Goal: Check status: Check status

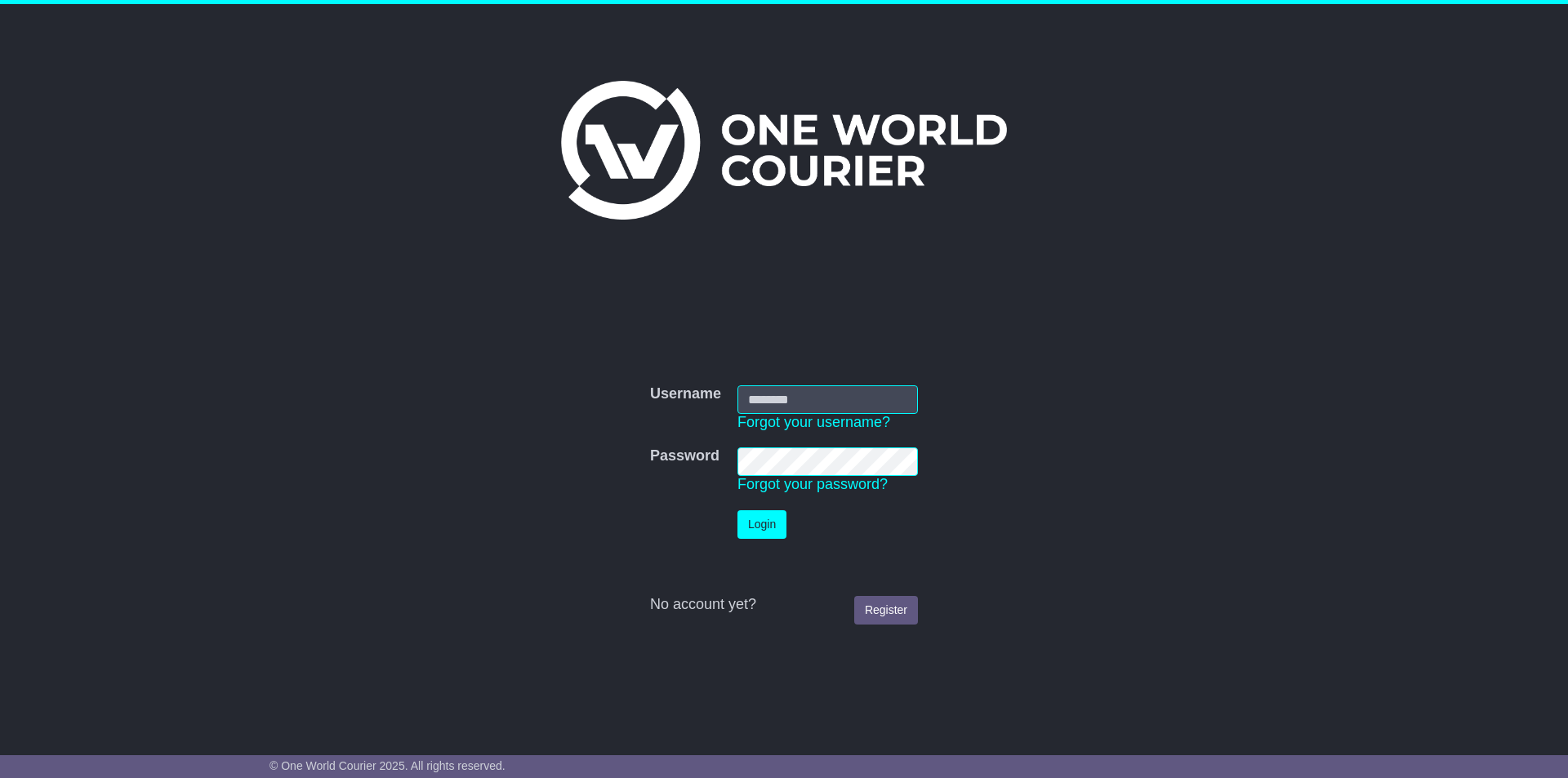
type input "**********"
click at [755, 515] on button "Login" at bounding box center [762, 525] width 49 height 29
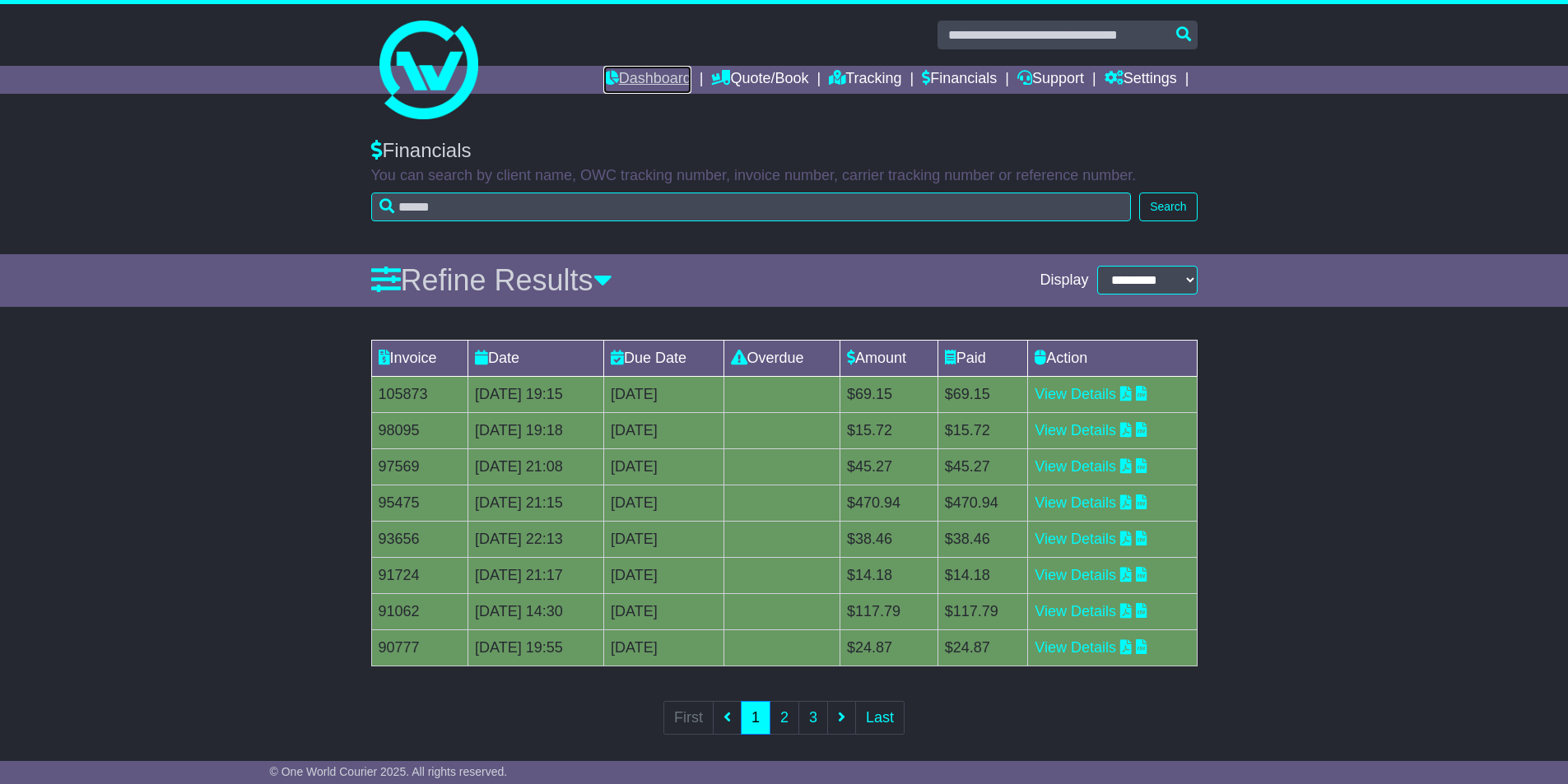
click at [603, 78] on icon at bounding box center [611, 77] width 15 height 14
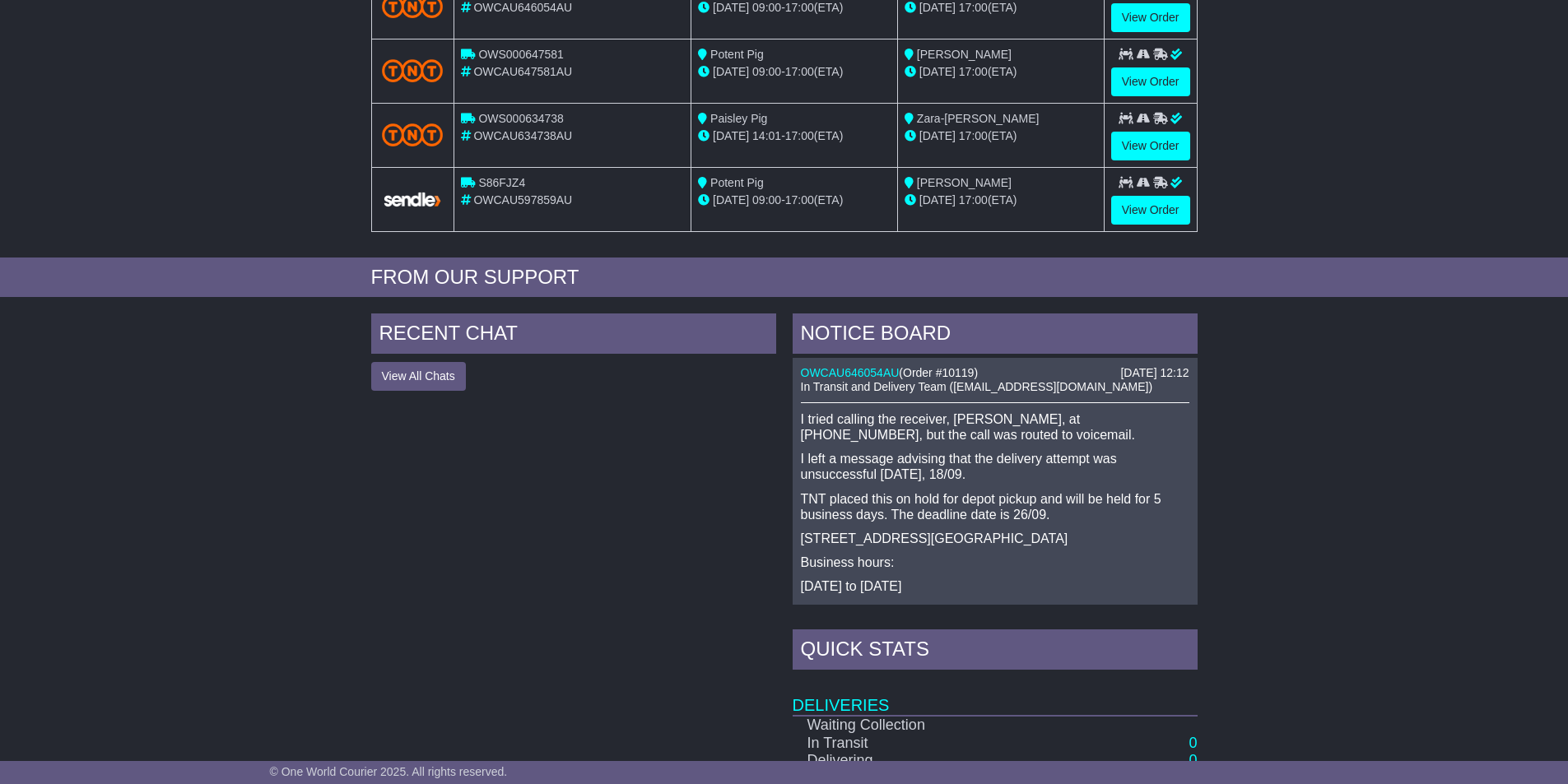
scroll to position [411, 0]
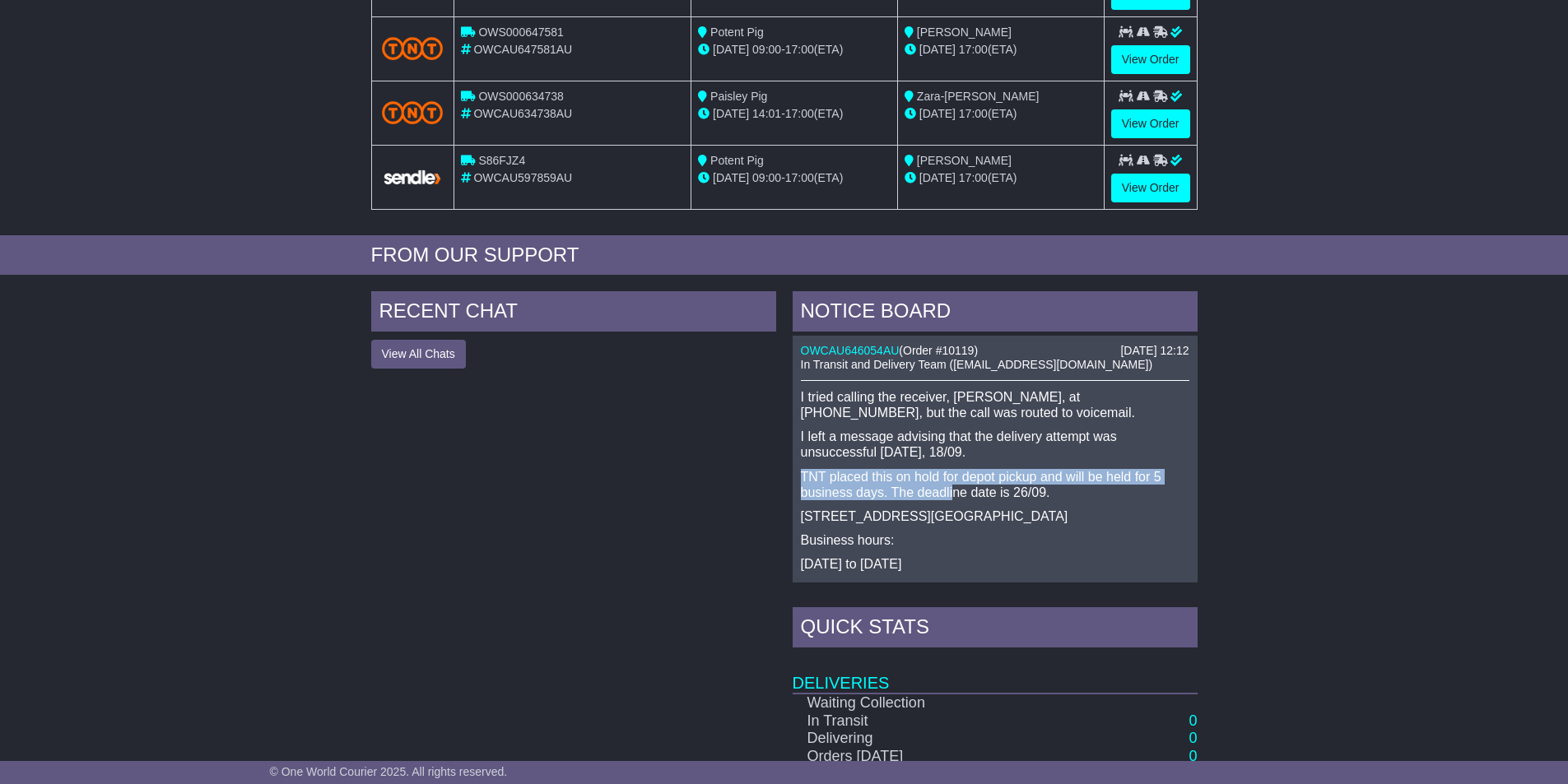
drag, startPoint x: 804, startPoint y: 474, endPoint x: 956, endPoint y: 485, distance: 152.4
click at [956, 485] on p "TNT placed this on hold for depot pickup and will be held for 5 business days. …" at bounding box center [994, 484] width 388 height 32
click at [843, 415] on p "I tried calling the receiver, George Matthews, at 0400091151, but the call was …" at bounding box center [994, 404] width 388 height 32
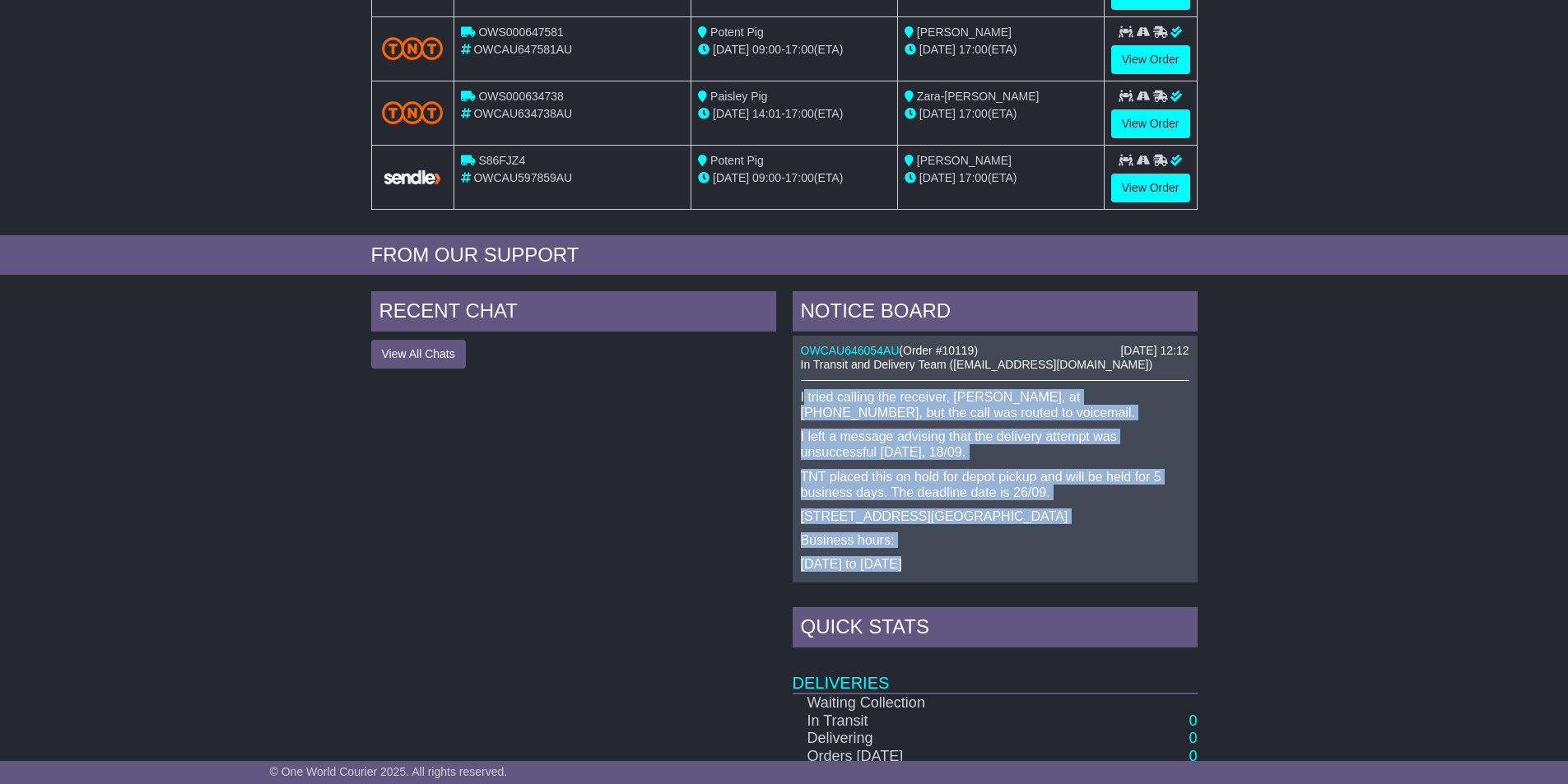
drag, startPoint x: 806, startPoint y: 394, endPoint x: 1020, endPoint y: 537, distance: 257.4
click at [1031, 555] on div "I tried calling the receiver, George Matthews, at 0400091151, but the call was …" at bounding box center [994, 537] width 388 height 295
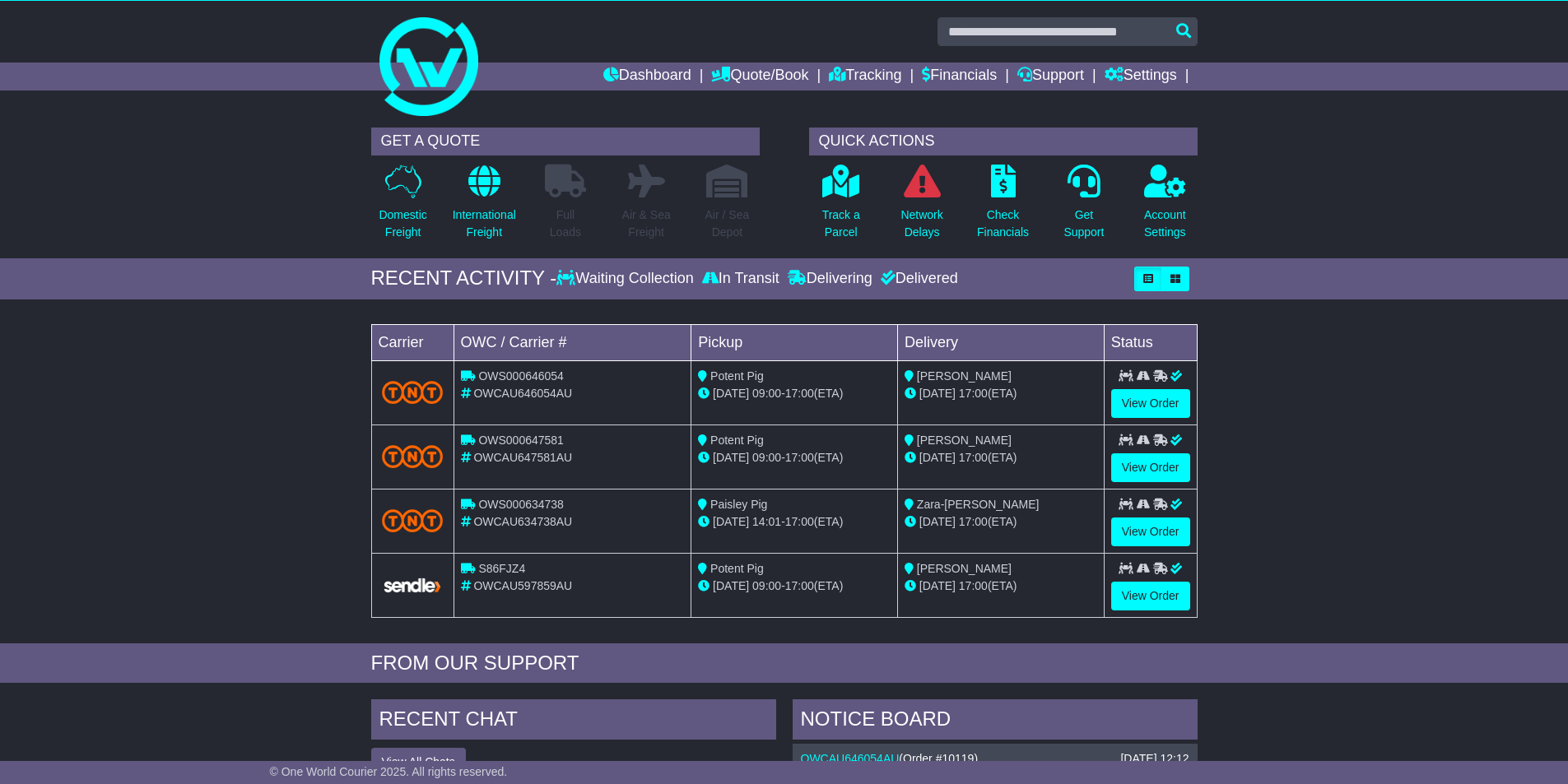
scroll to position [0, 0]
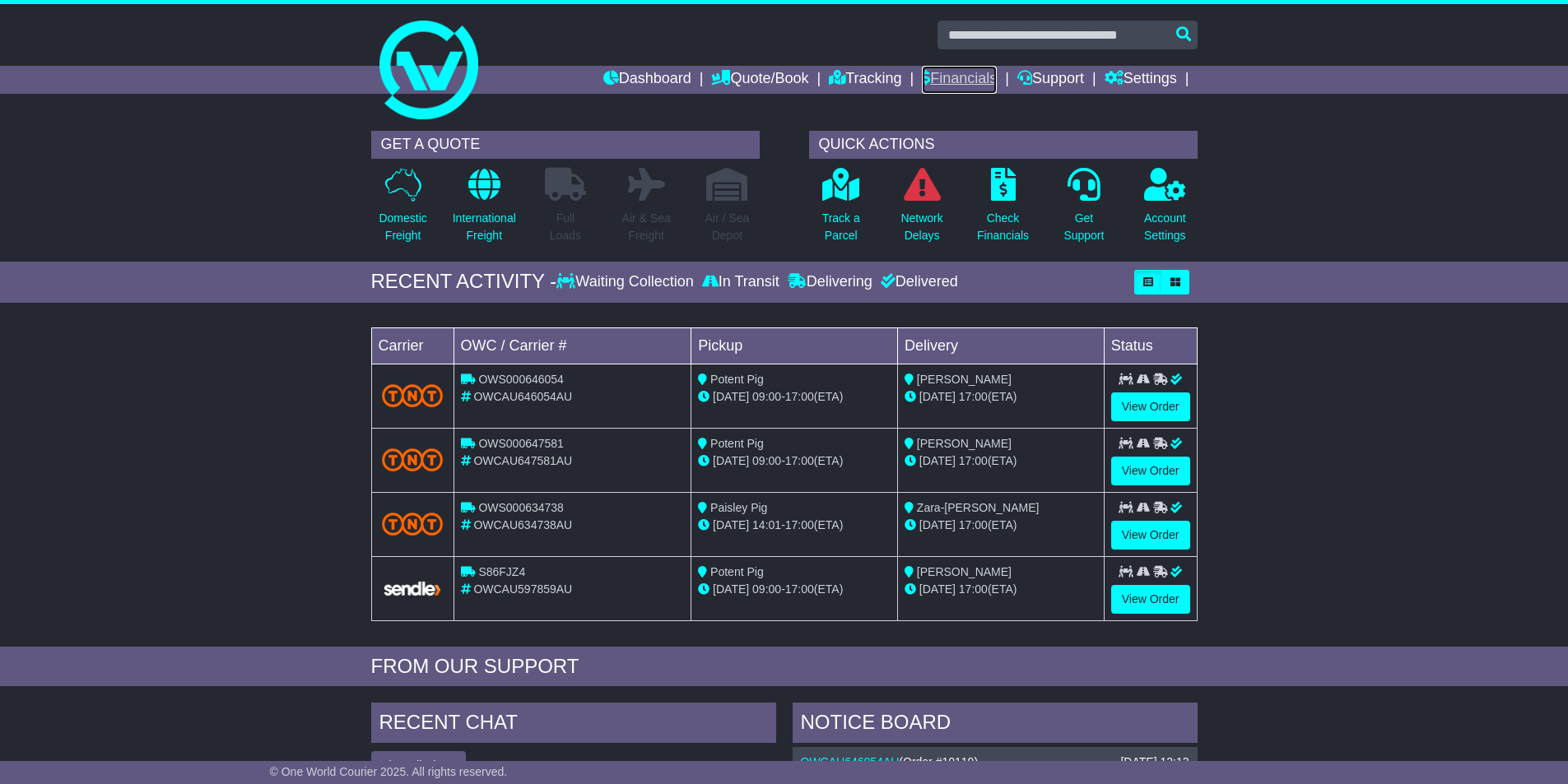
click at [939, 81] on link "Financials" at bounding box center [959, 80] width 75 height 28
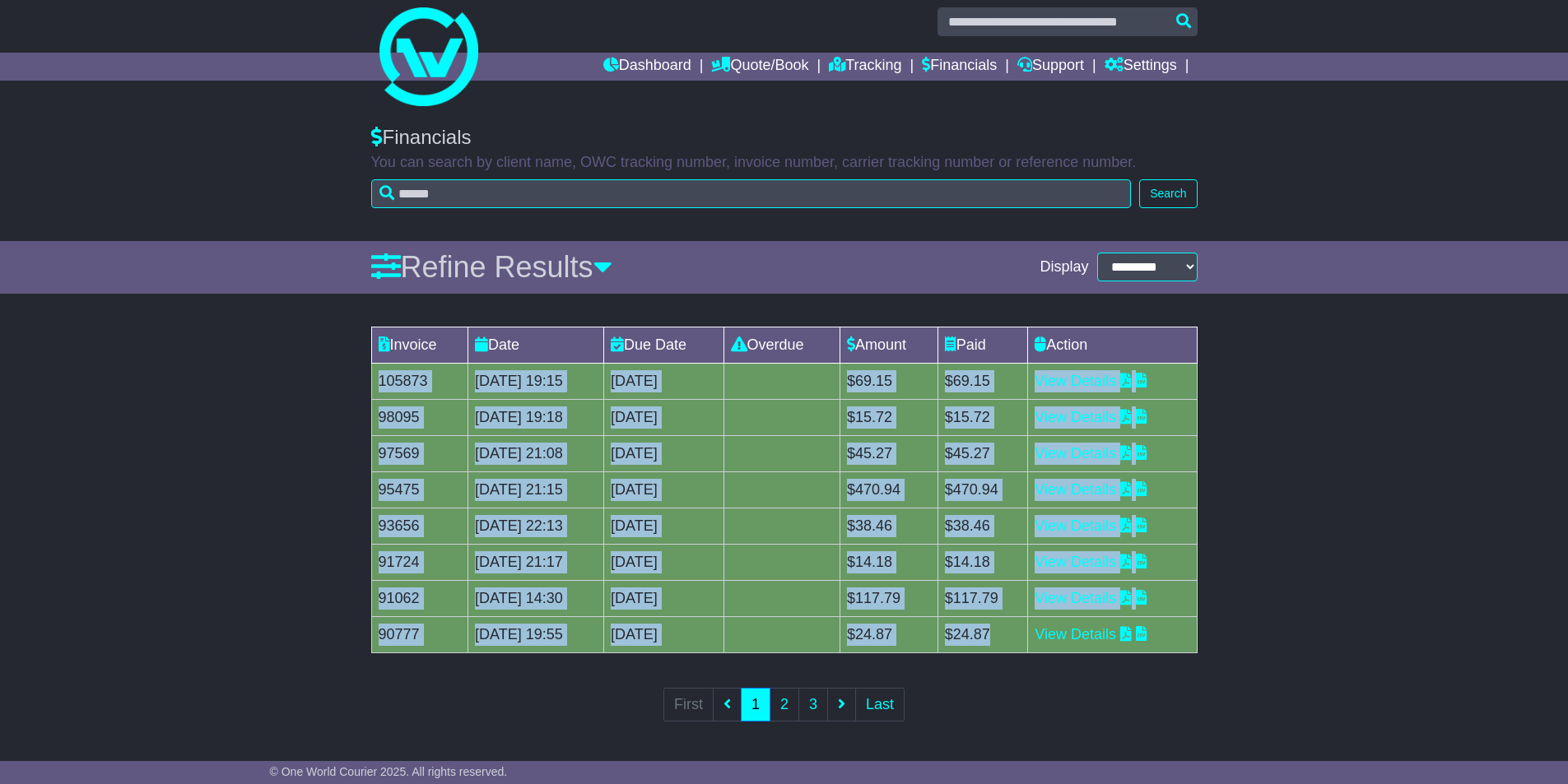
drag, startPoint x: 381, startPoint y: 380, endPoint x: 1034, endPoint y: 643, distance: 704.0
click at [1034, 643] on tbody "105873 21 Aug 2025 19:15 4th September 2025 0 day(s) Payment In Process $69.15 …" at bounding box center [783, 508] width 825 height 289
copy tbody "105873 21 Aug 2025 19:15 4th September 2025 0 day(s) Payment In Process $69.15 …"
click at [642, 58] on link "Dashboard" at bounding box center [647, 66] width 88 height 28
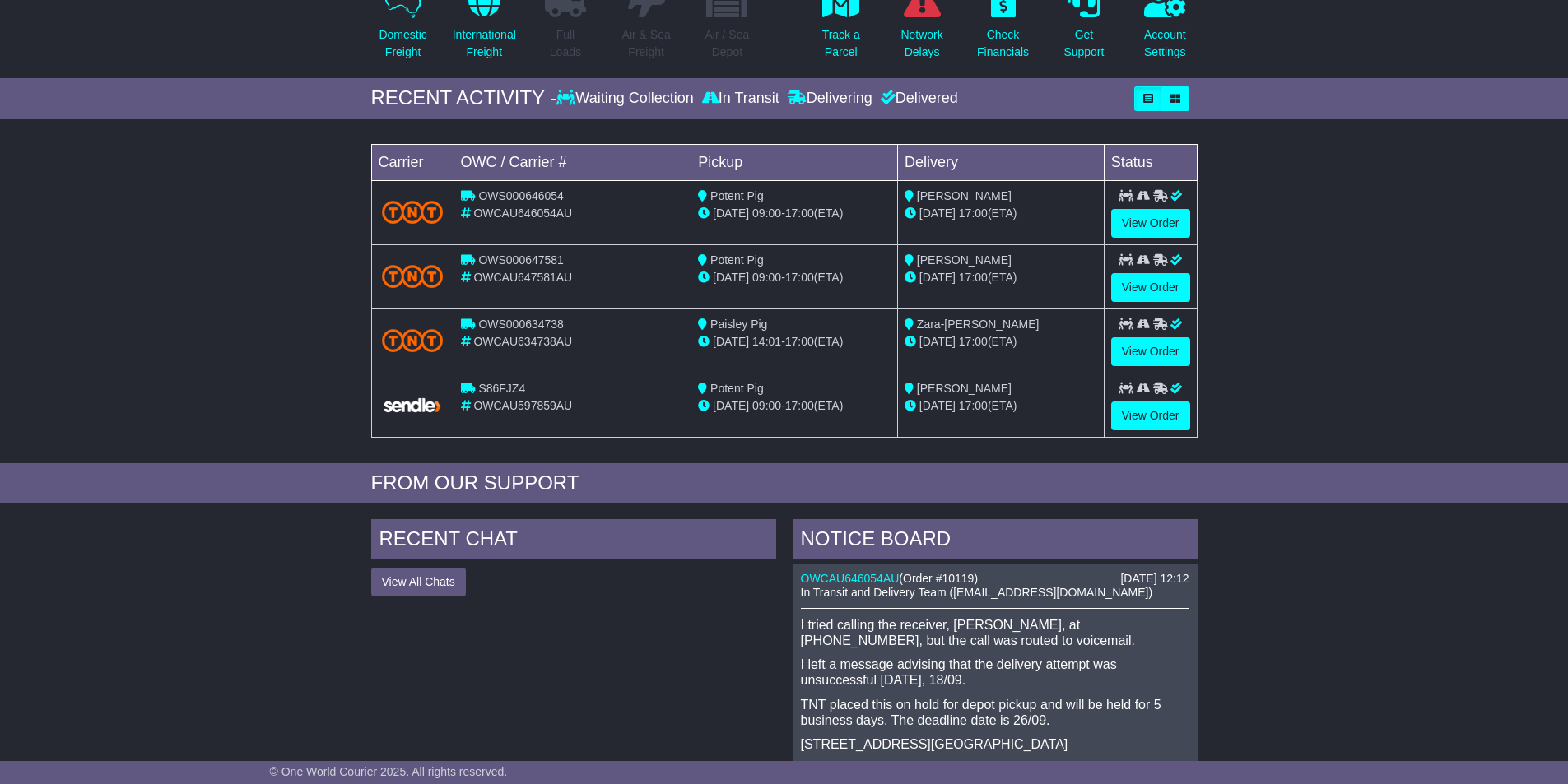
scroll to position [541, 0]
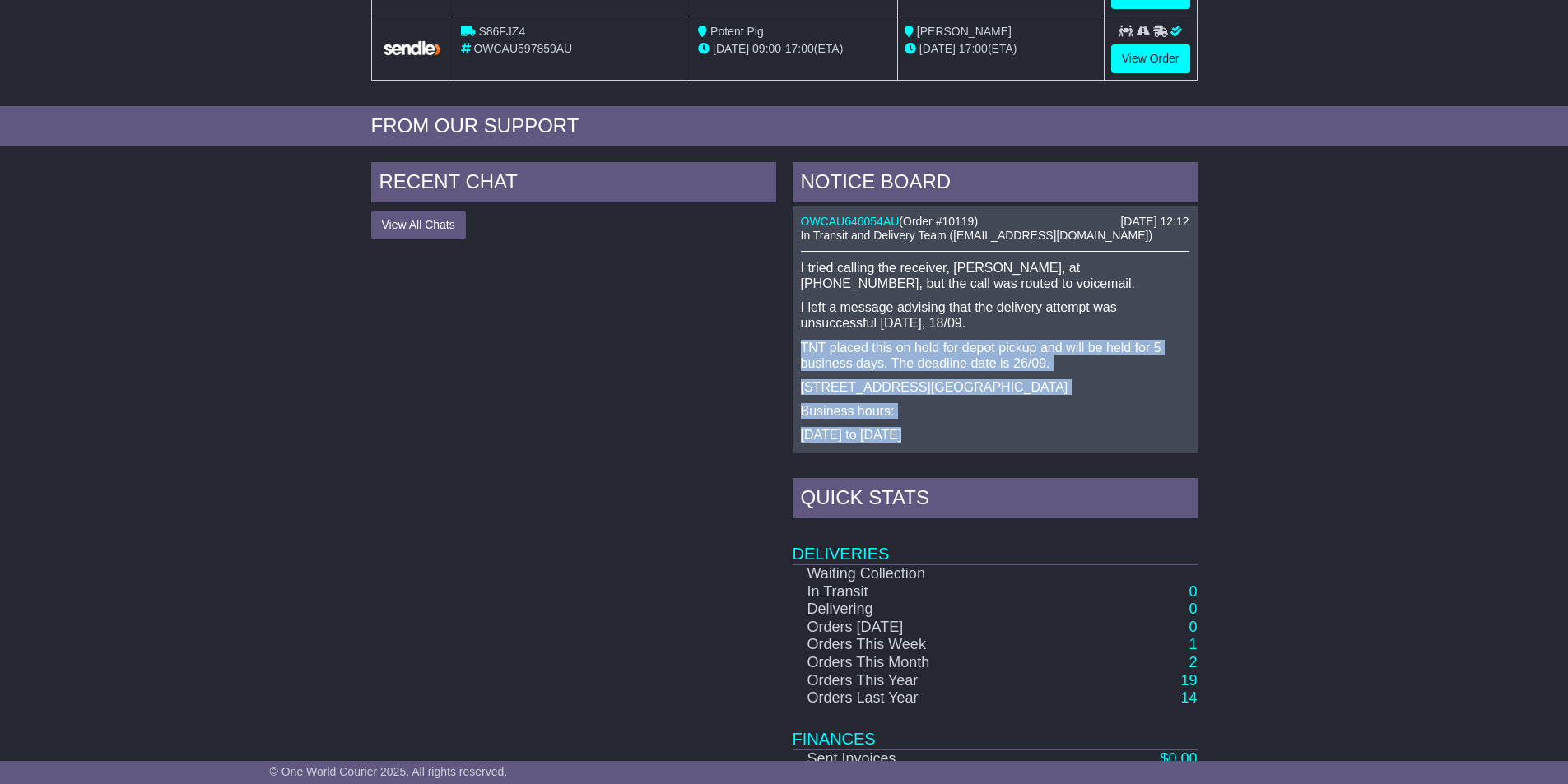
drag, startPoint x: 803, startPoint y: 340, endPoint x: 1029, endPoint y: 428, distance: 242.5
click at [1029, 428] on div "I tried calling the receiver, George Matthews, at 0400091151, but the call was …" at bounding box center [994, 407] width 388 height 295
copy div "TNT placed this on hold for depot pickup and will be held for 5 business days. …"
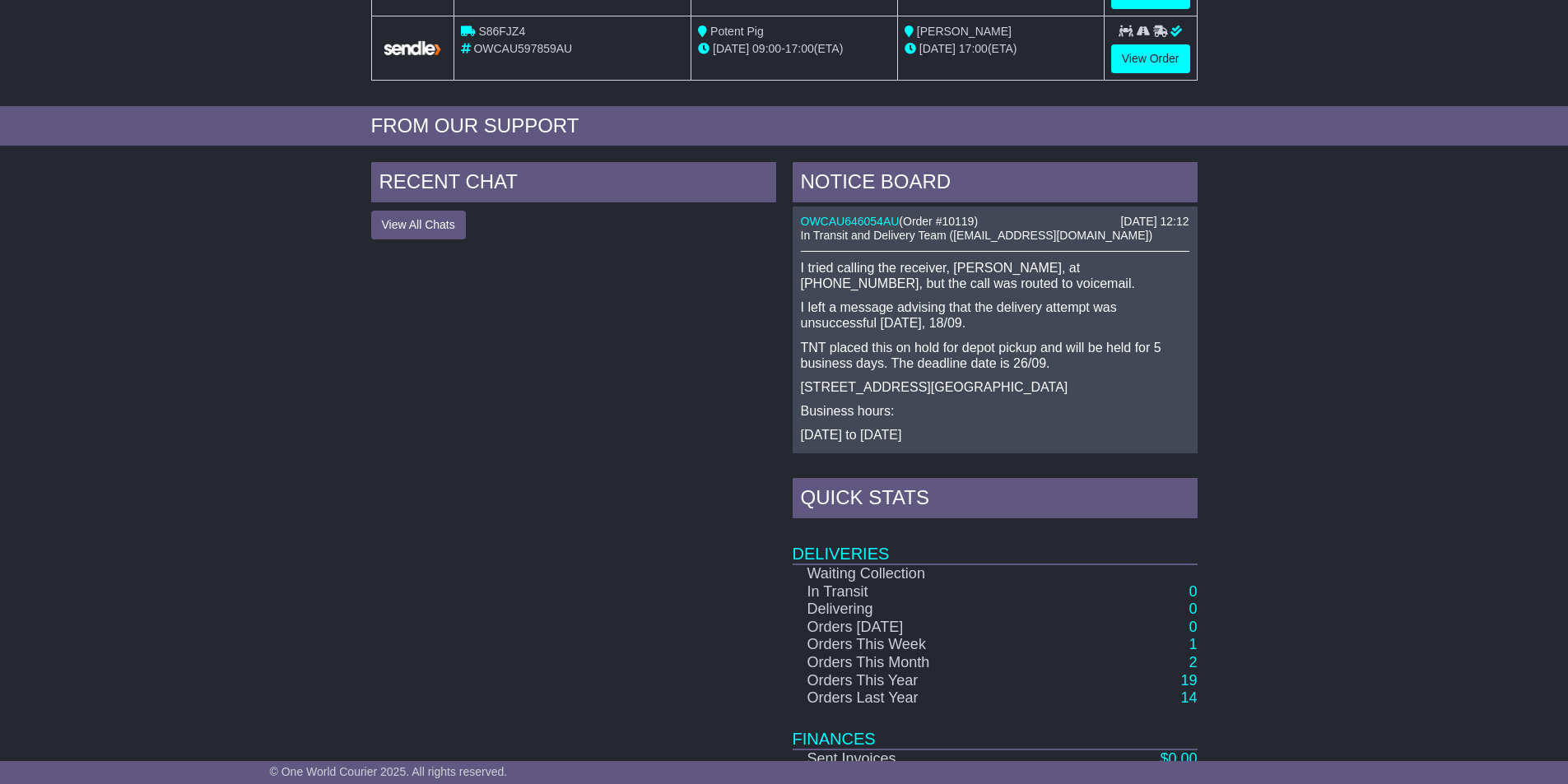
click at [987, 288] on p "I tried calling the receiver, George Matthews, at 0400091151, but the call was …" at bounding box center [994, 275] width 388 height 32
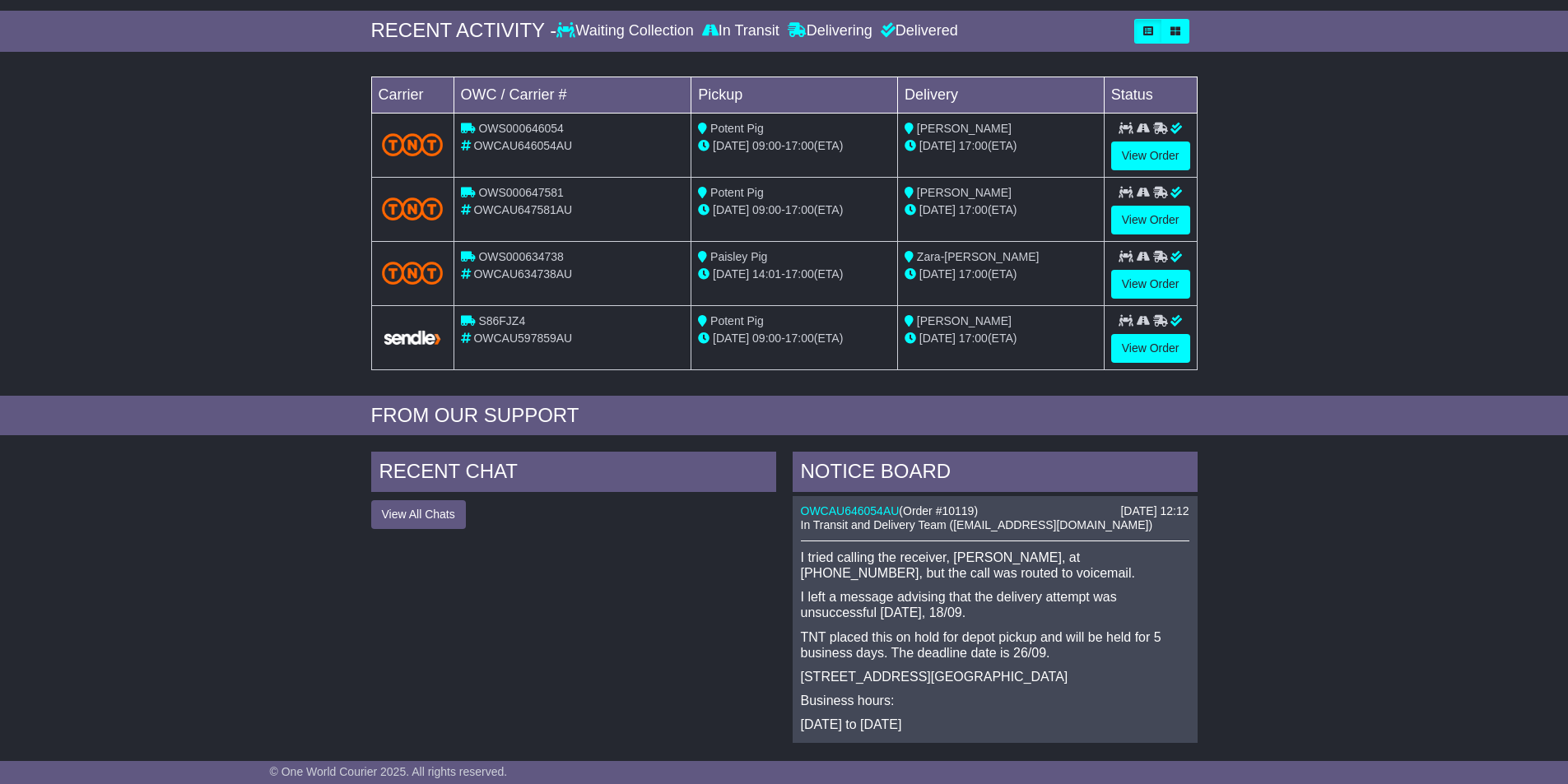
scroll to position [212, 0]
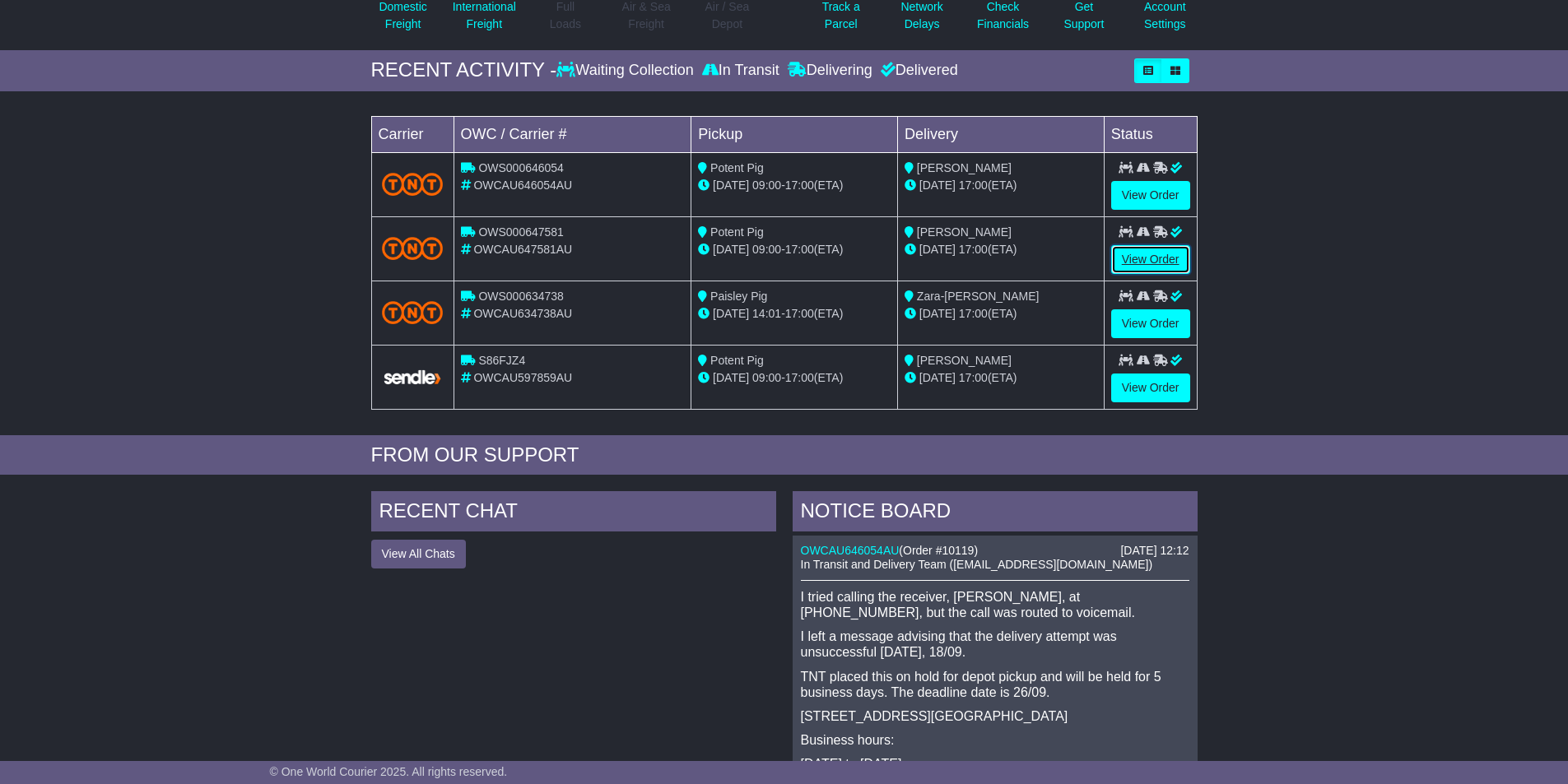
click at [1146, 255] on link "View Order" at bounding box center [1150, 260] width 79 height 29
